Goal: Check status: Check status

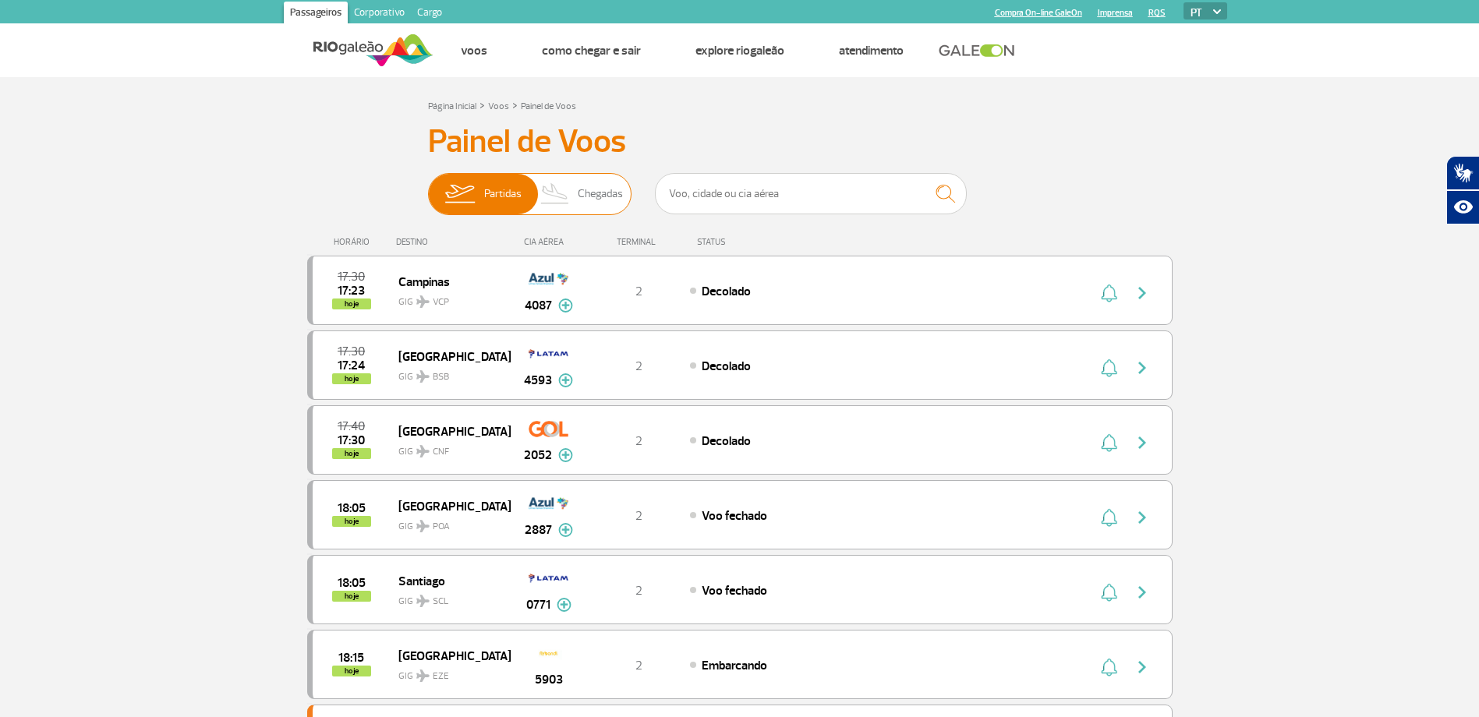
click at [592, 197] on span "Chegadas" at bounding box center [600, 194] width 45 height 41
click at [428, 186] on input "Partidas Chegadas" at bounding box center [428, 186] width 0 height 0
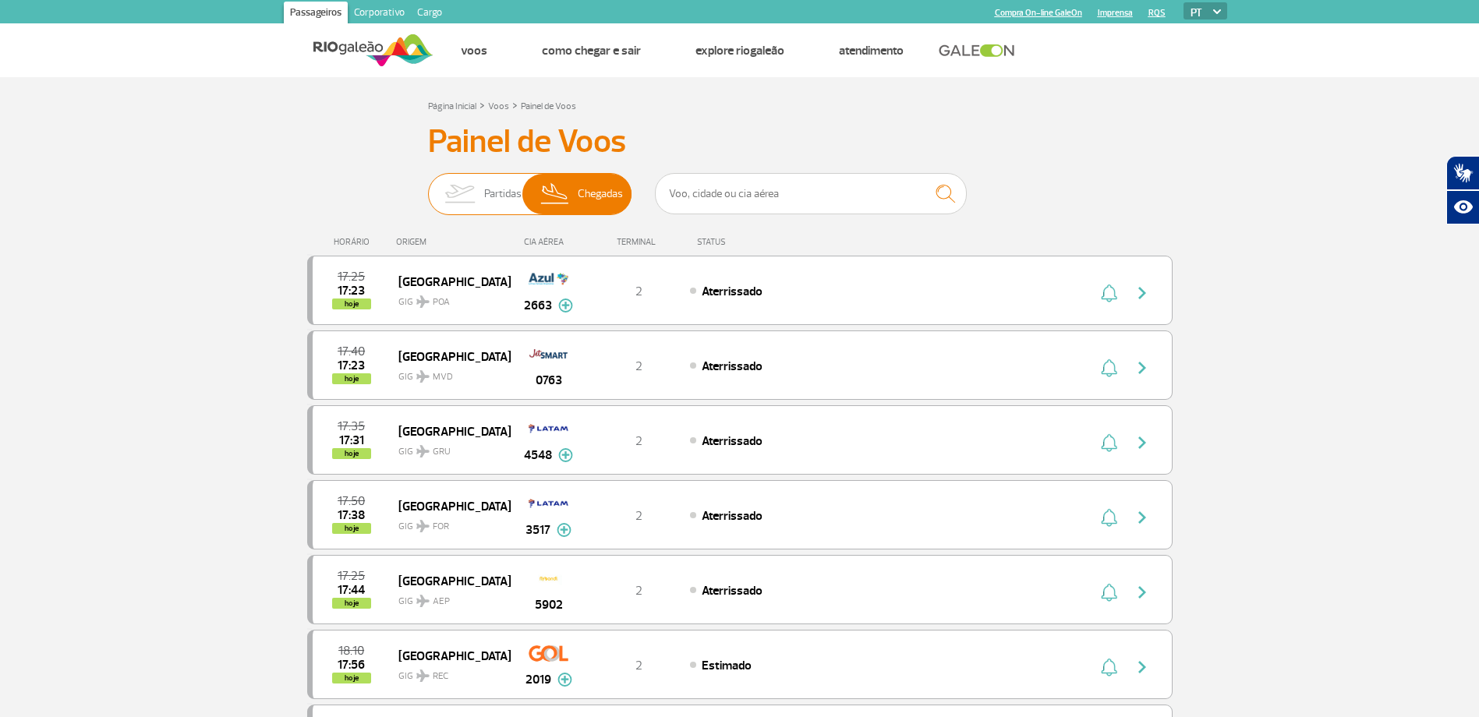
click at [495, 186] on span "Partidas" at bounding box center [502, 194] width 37 height 41
click at [428, 186] on input "Partidas Chegadas" at bounding box center [428, 186] width 0 height 0
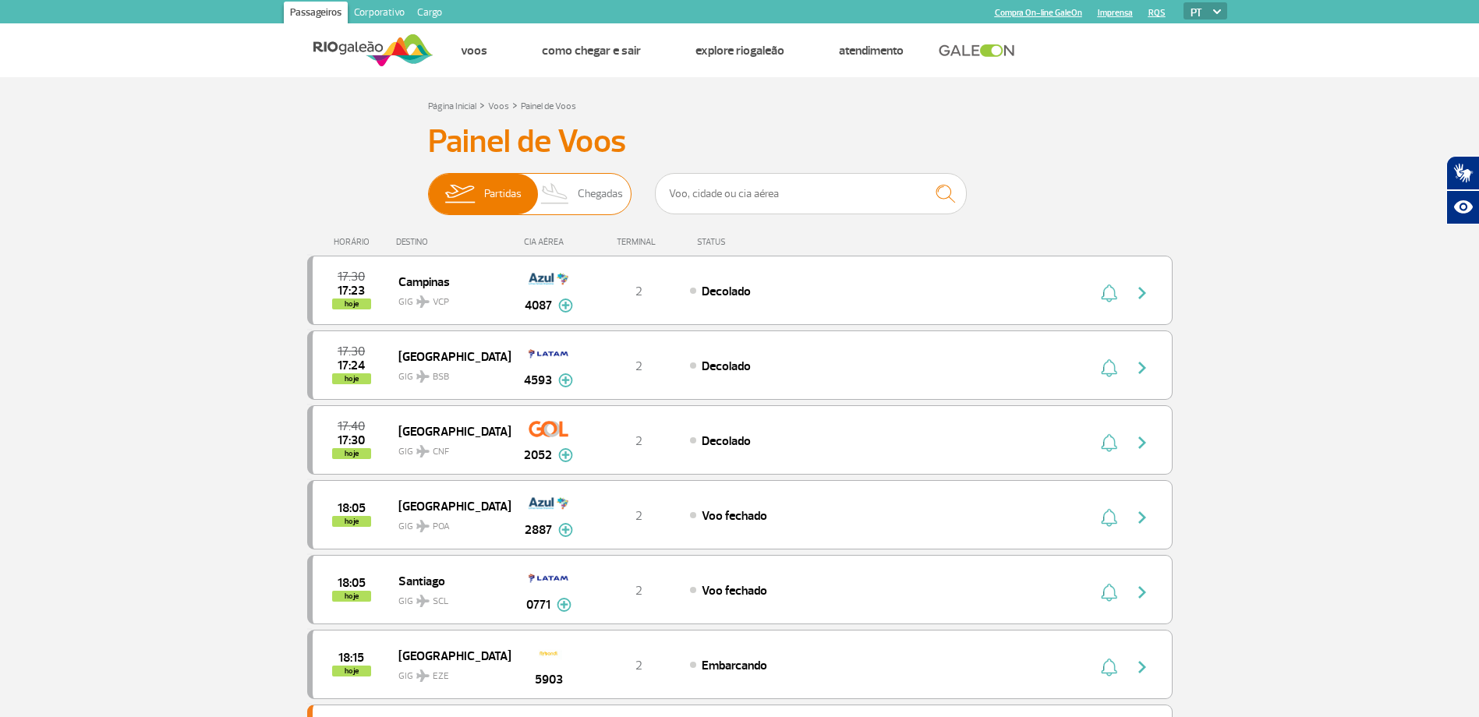
click at [602, 197] on span "Chegadas" at bounding box center [600, 194] width 45 height 41
click at [428, 186] on input "Partidas Chegadas" at bounding box center [428, 186] width 0 height 0
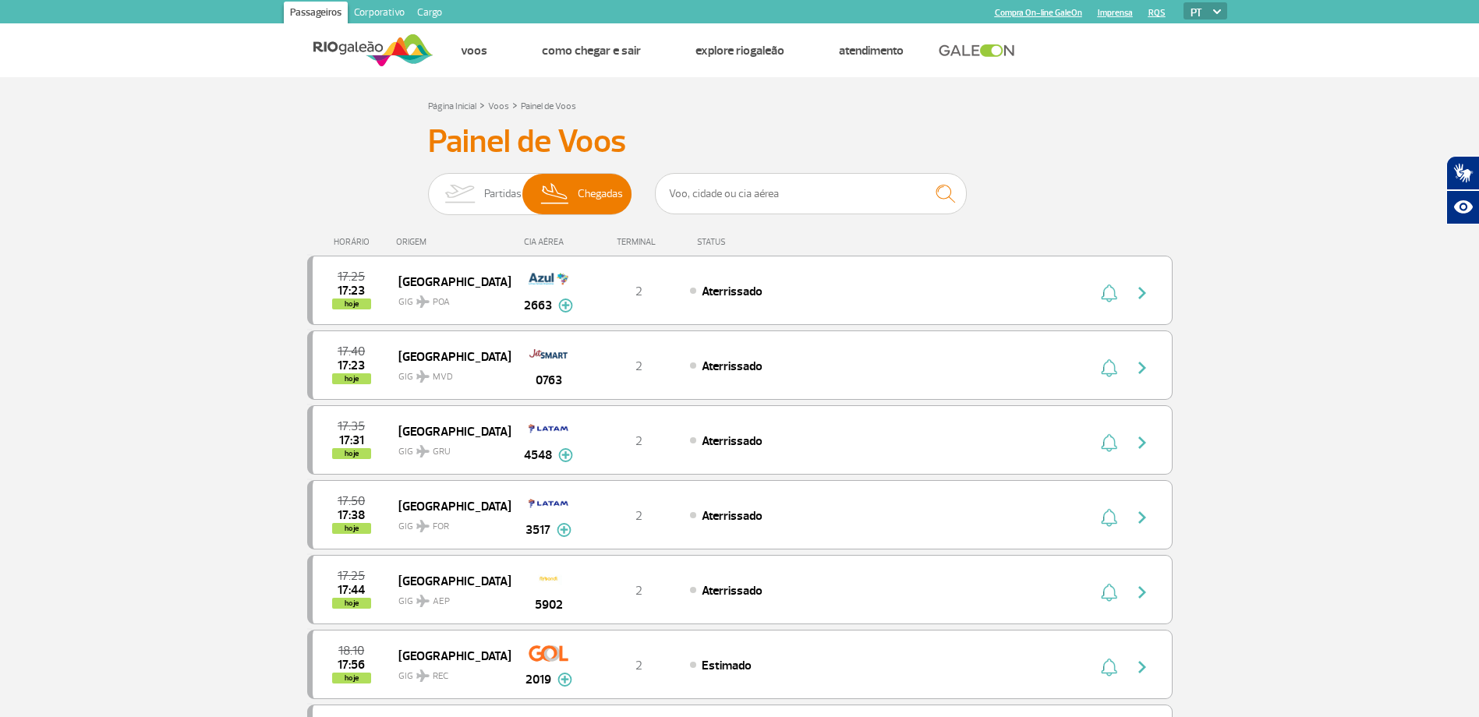
click at [412, 248] on div "HORÁRIO ORIGEM CIA AÉREA TERMINAL STATUS" at bounding box center [739, 235] width 865 height 30
click at [415, 242] on div "ORIGEM" at bounding box center [453, 242] width 114 height 10
click at [791, 184] on input "text" at bounding box center [811, 193] width 312 height 41
type input "[GEOGRAPHIC_DATA]"
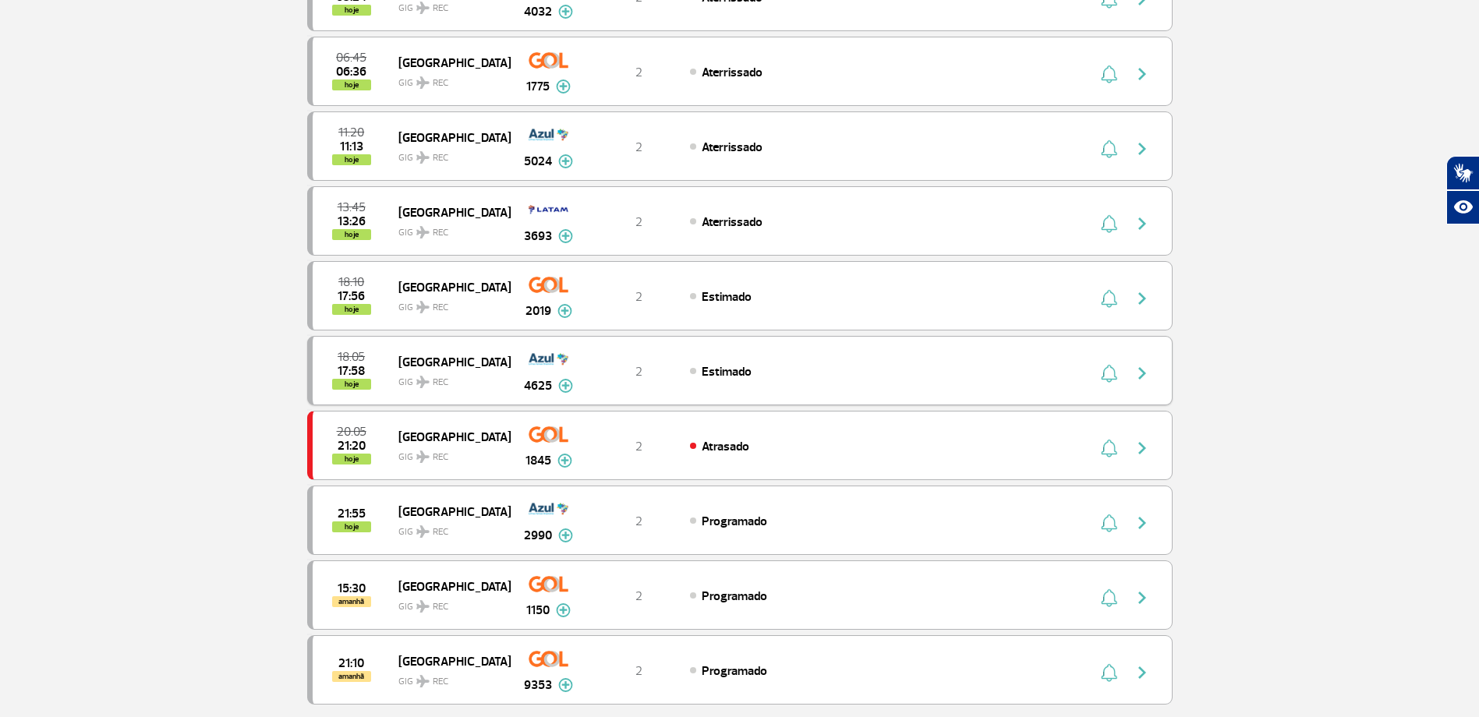
scroll to position [78, 0]
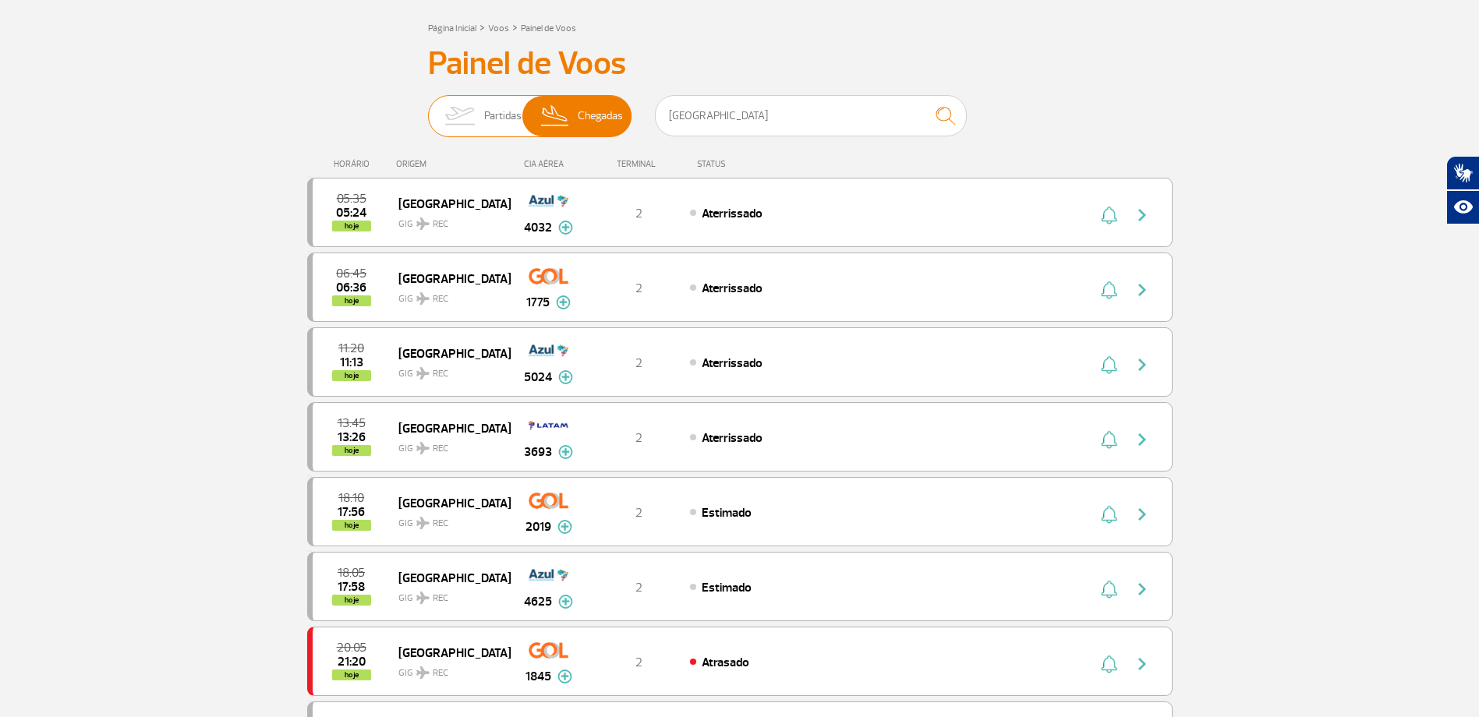
click at [501, 115] on span "Partidas" at bounding box center [502, 116] width 37 height 41
click at [428, 108] on input "Partidas Chegadas" at bounding box center [428, 108] width 0 height 0
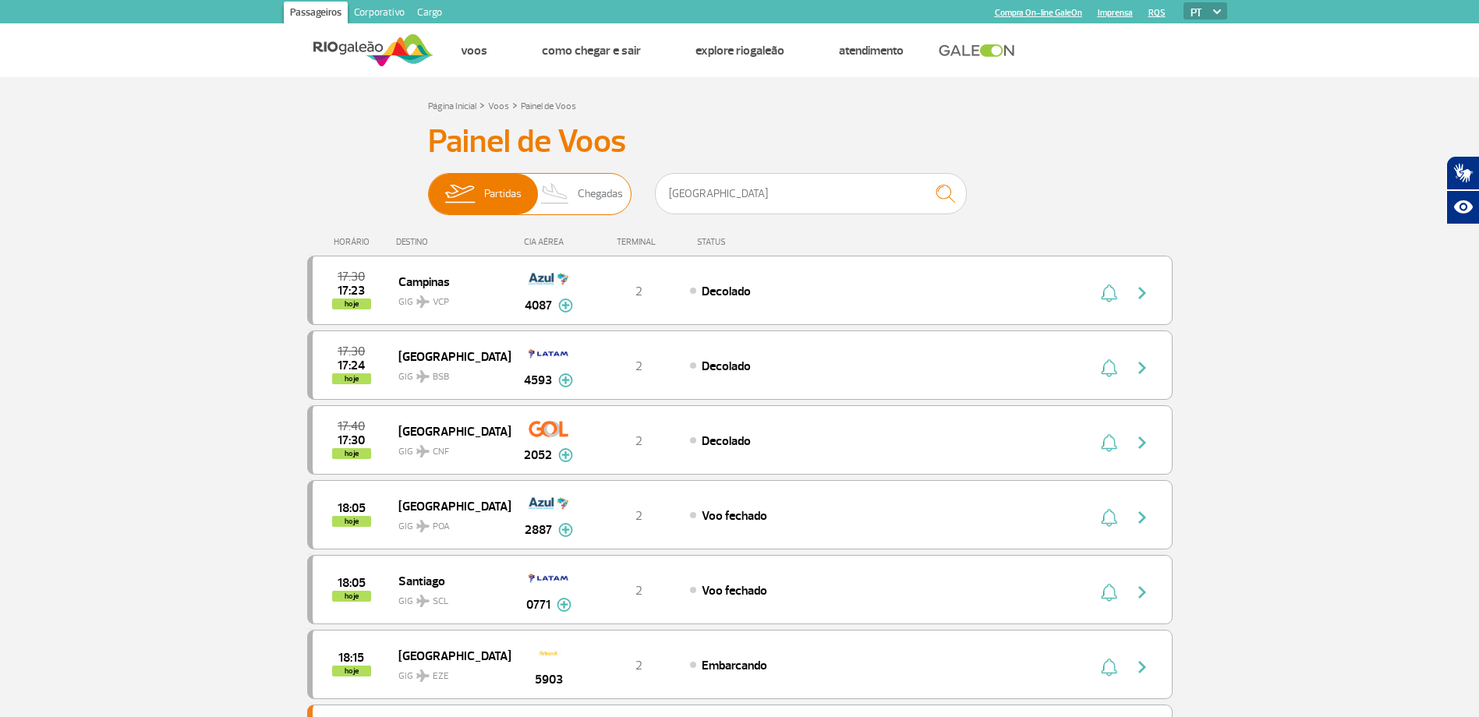
click at [585, 202] on span "Chegadas" at bounding box center [600, 194] width 45 height 41
click at [428, 186] on input "Partidas Chegadas" at bounding box center [428, 186] width 0 height 0
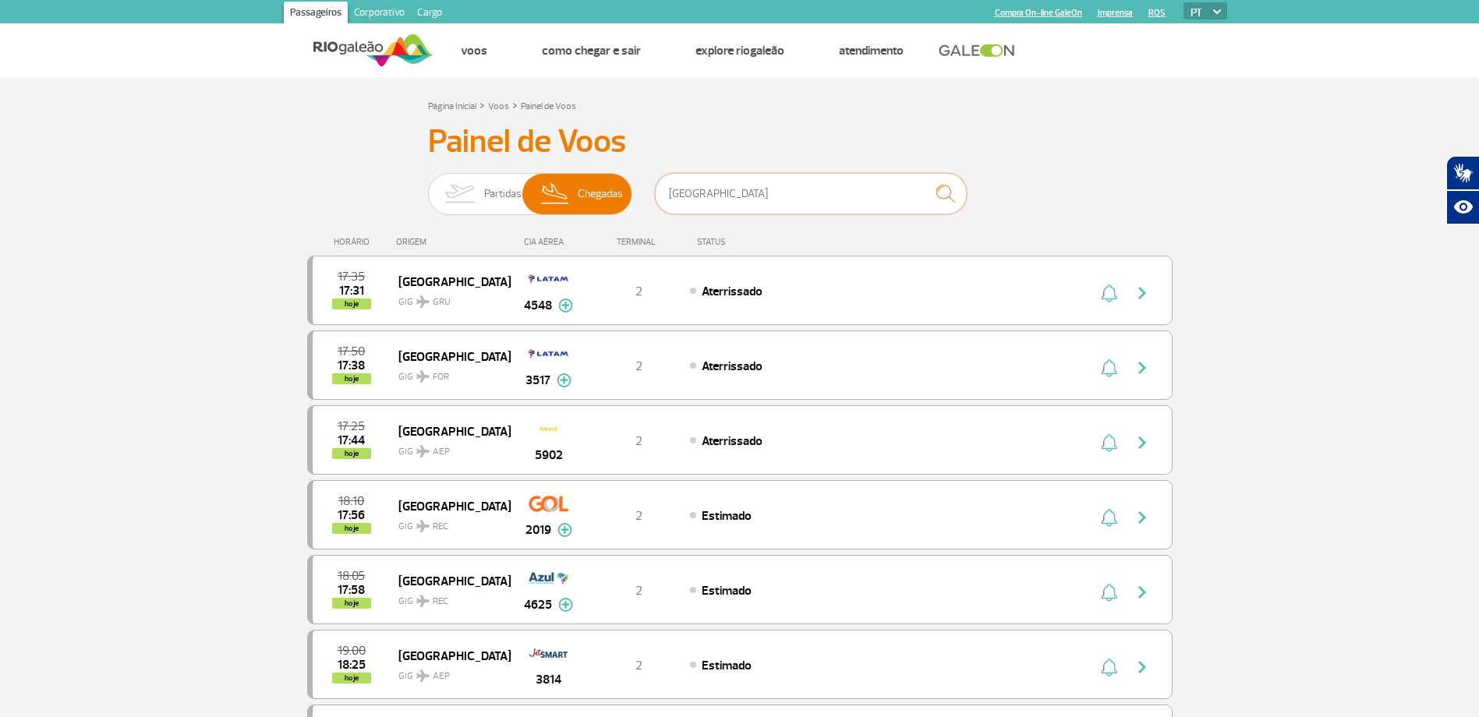
click at [794, 194] on input "[GEOGRAPHIC_DATA]" at bounding box center [811, 193] width 312 height 41
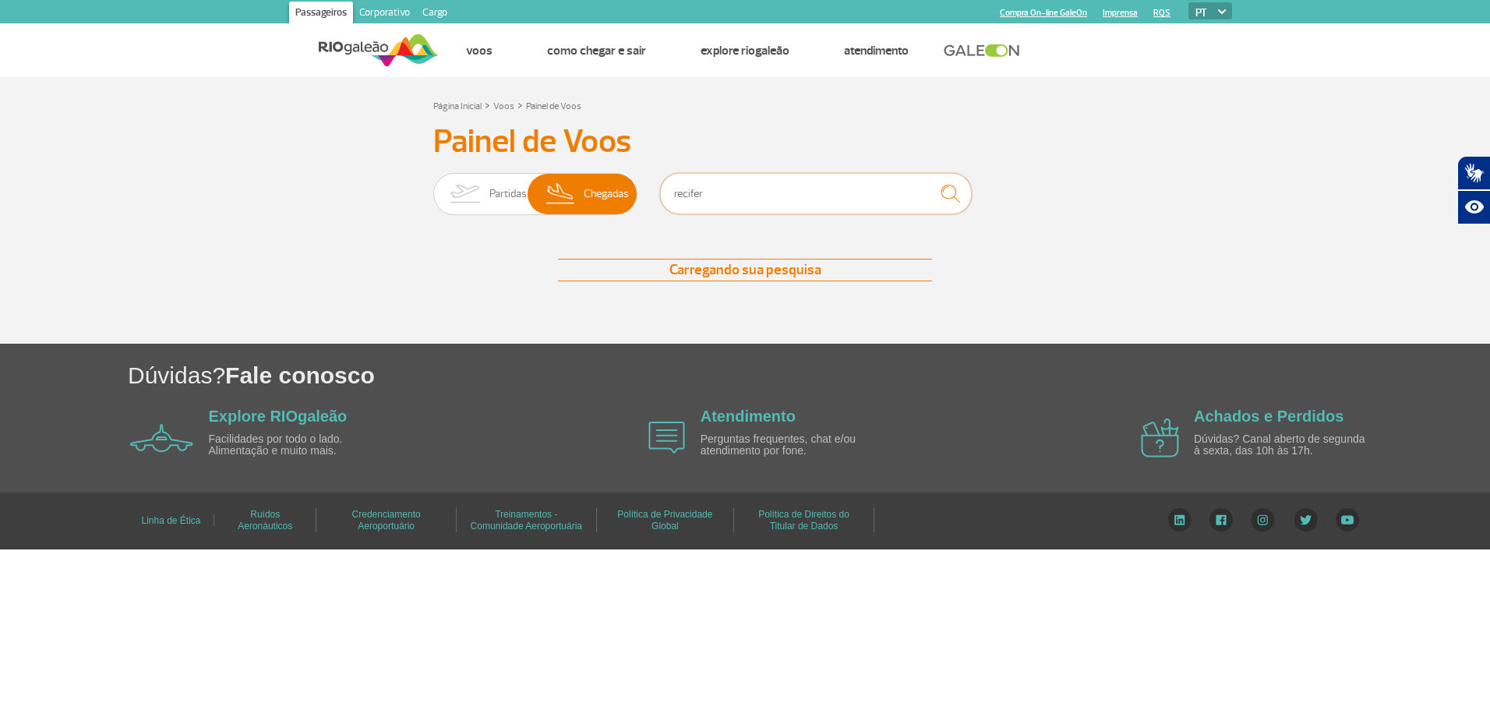
type input "[GEOGRAPHIC_DATA]"
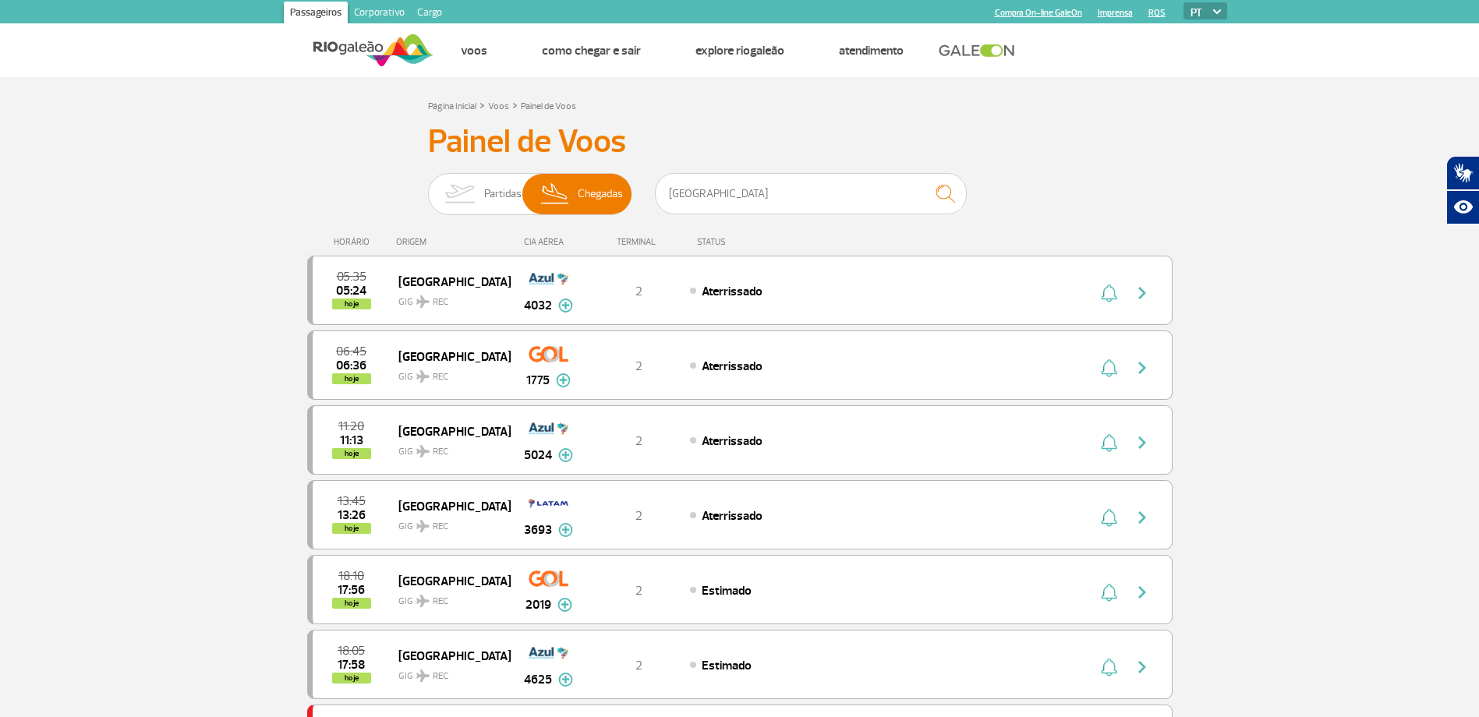
click at [1056, 179] on div "Painel de Voos Partidas Chegadas recife 05:35 05:24 hoje Recife REC GIG 4032 Pa…" at bounding box center [739, 570] width 865 height 896
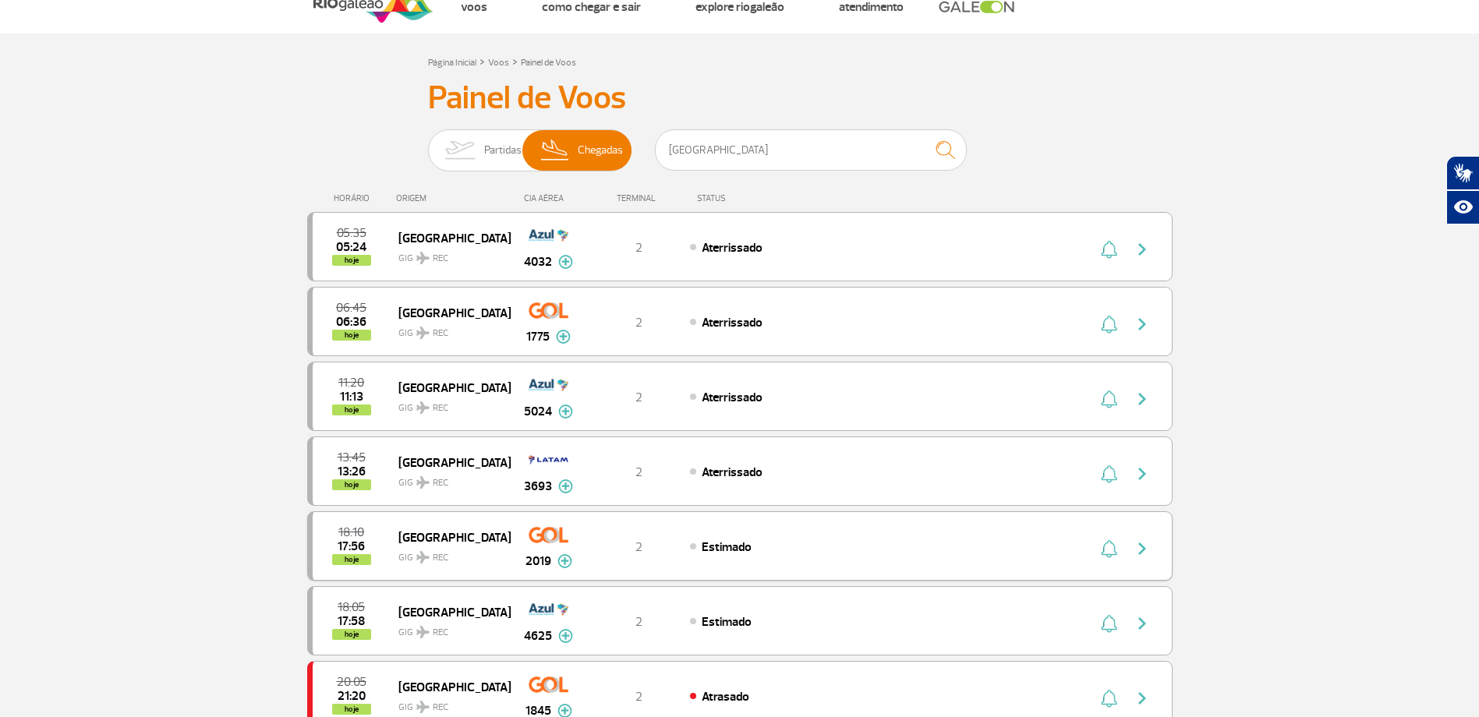
scroll to position [78, 0]
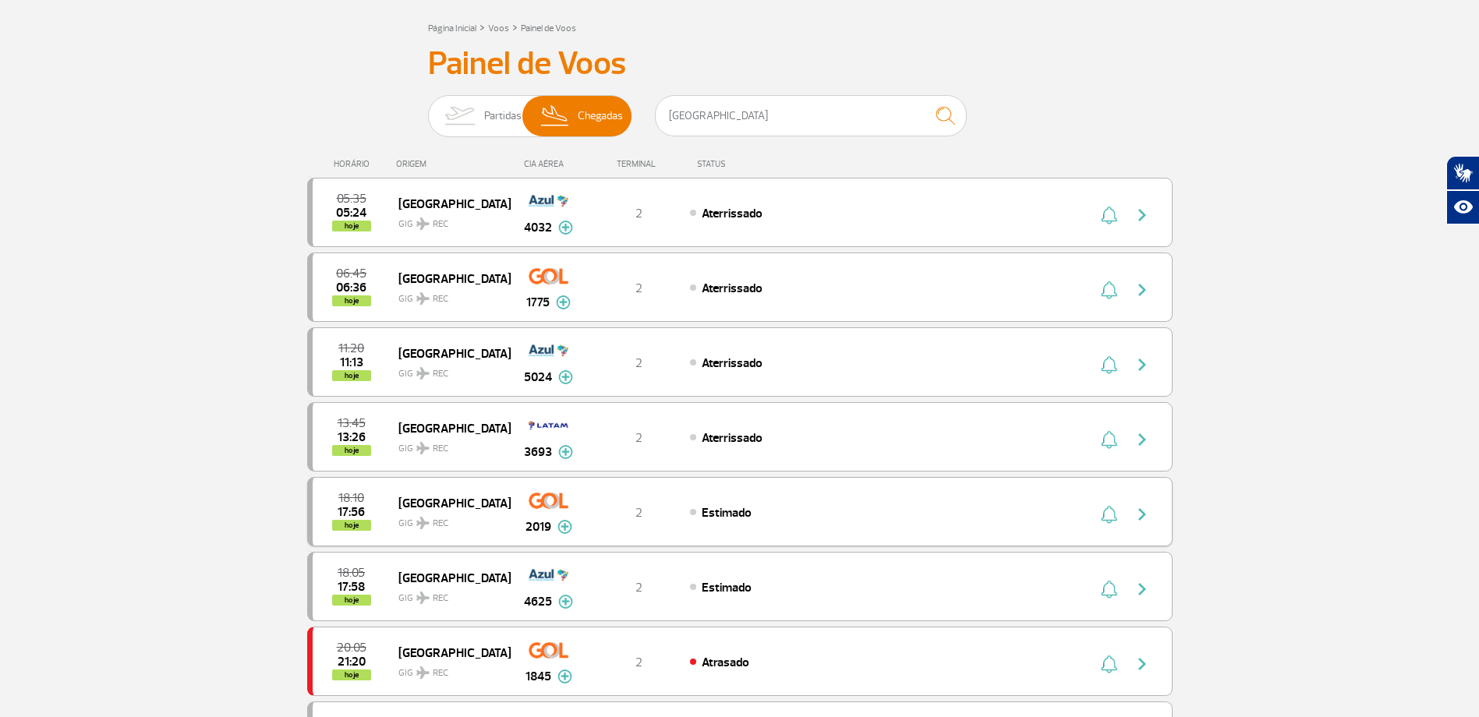
click at [805, 518] on div "Estimado" at bounding box center [862, 512] width 344 height 17
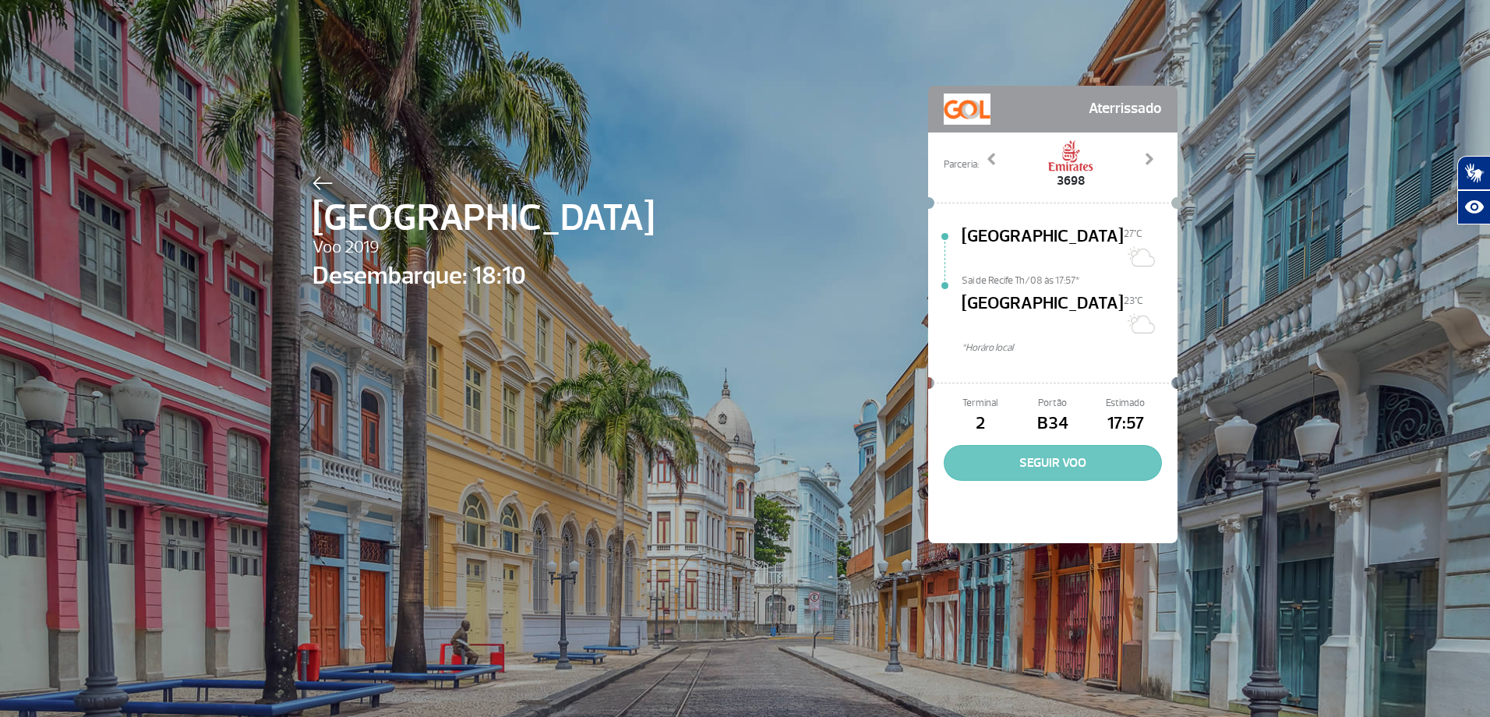
click at [1084, 445] on button "SEGUIR VOO" at bounding box center [1053, 463] width 218 height 36
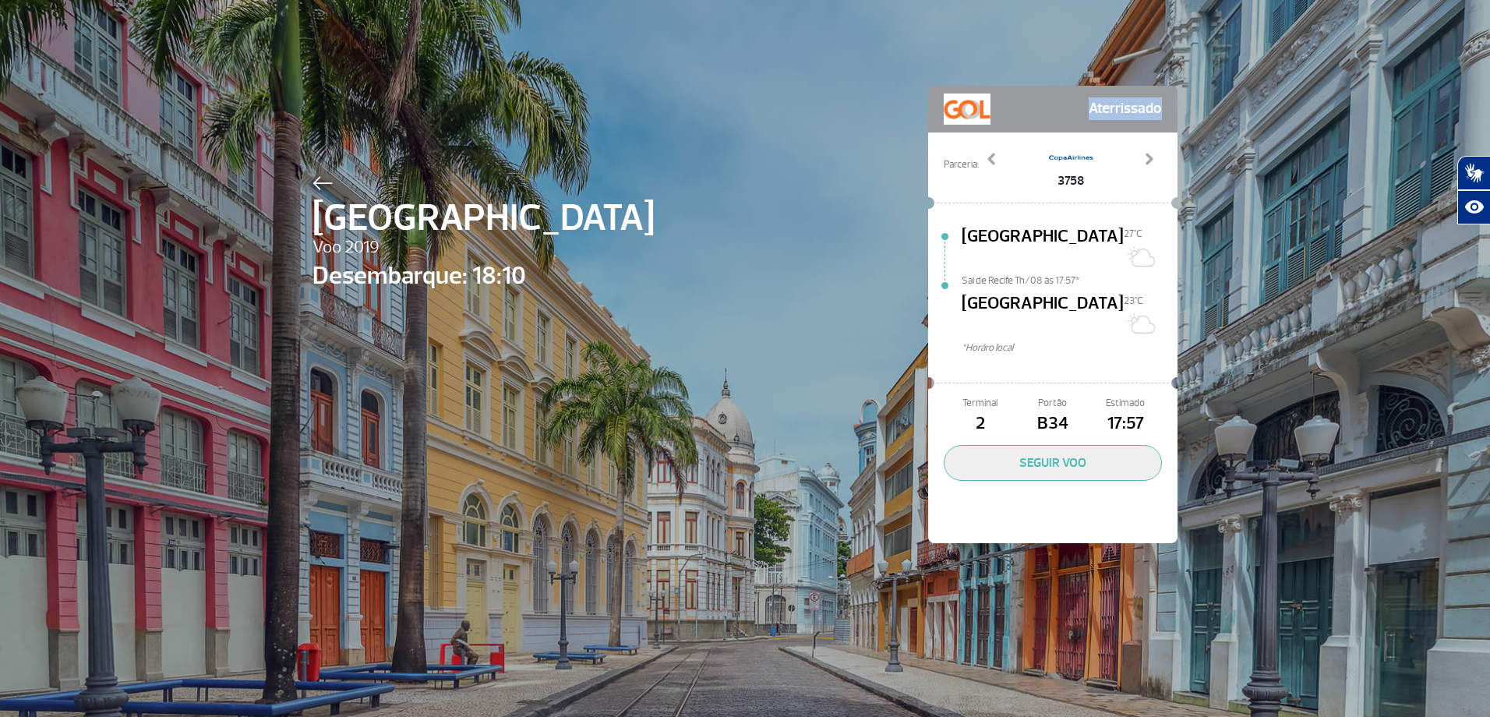
drag, startPoint x: 1090, startPoint y: 112, endPoint x: 1066, endPoint y: 108, distance: 23.7
click at [1066, 108] on div "Aterrissado" at bounding box center [1052, 109] width 249 height 47
click at [1066, 108] on div "Aterrissado" at bounding box center [1053, 109] width 218 height 31
